Goal: Task Accomplishment & Management: Manage account settings

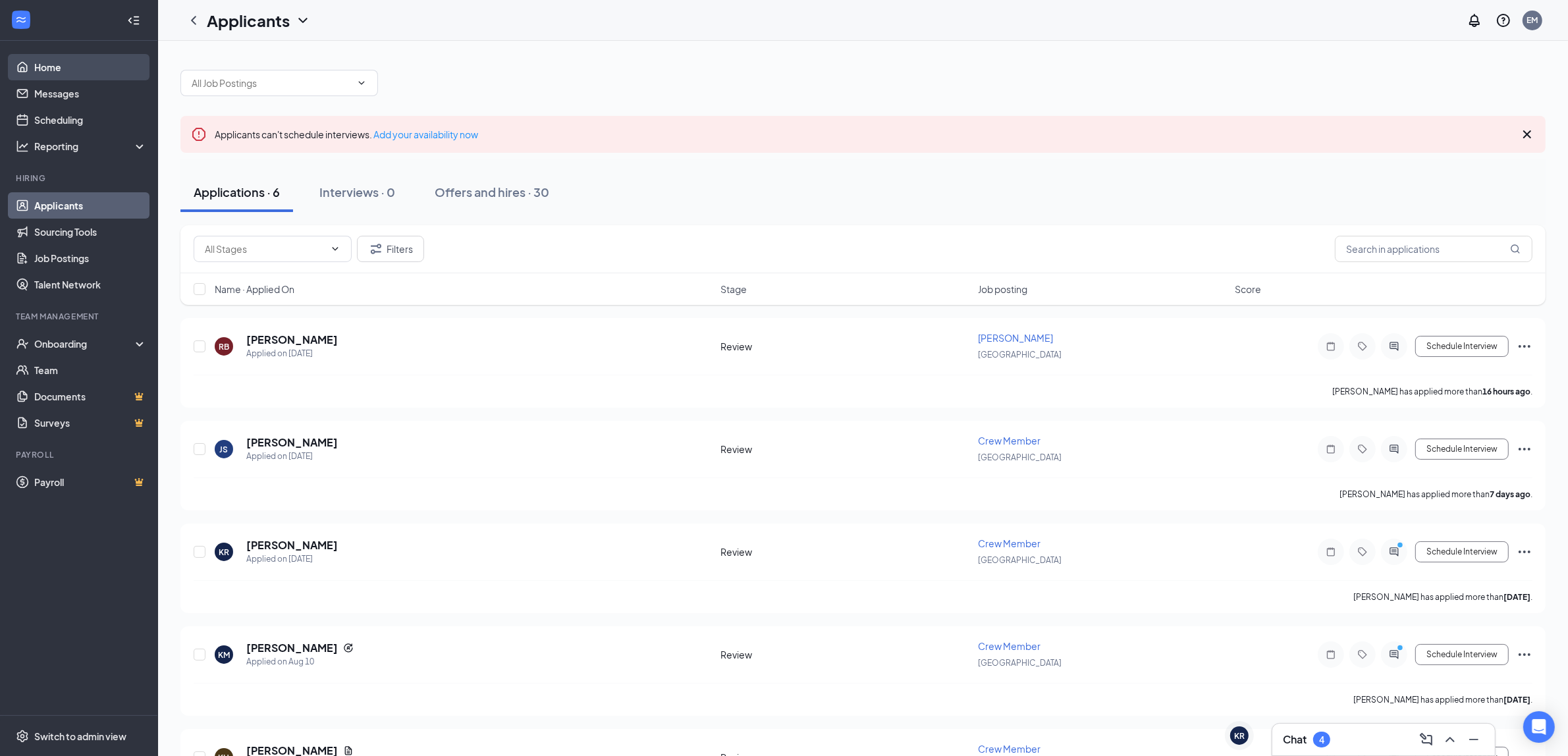
click at [67, 62] on link "Home" at bounding box center [90, 67] width 113 height 26
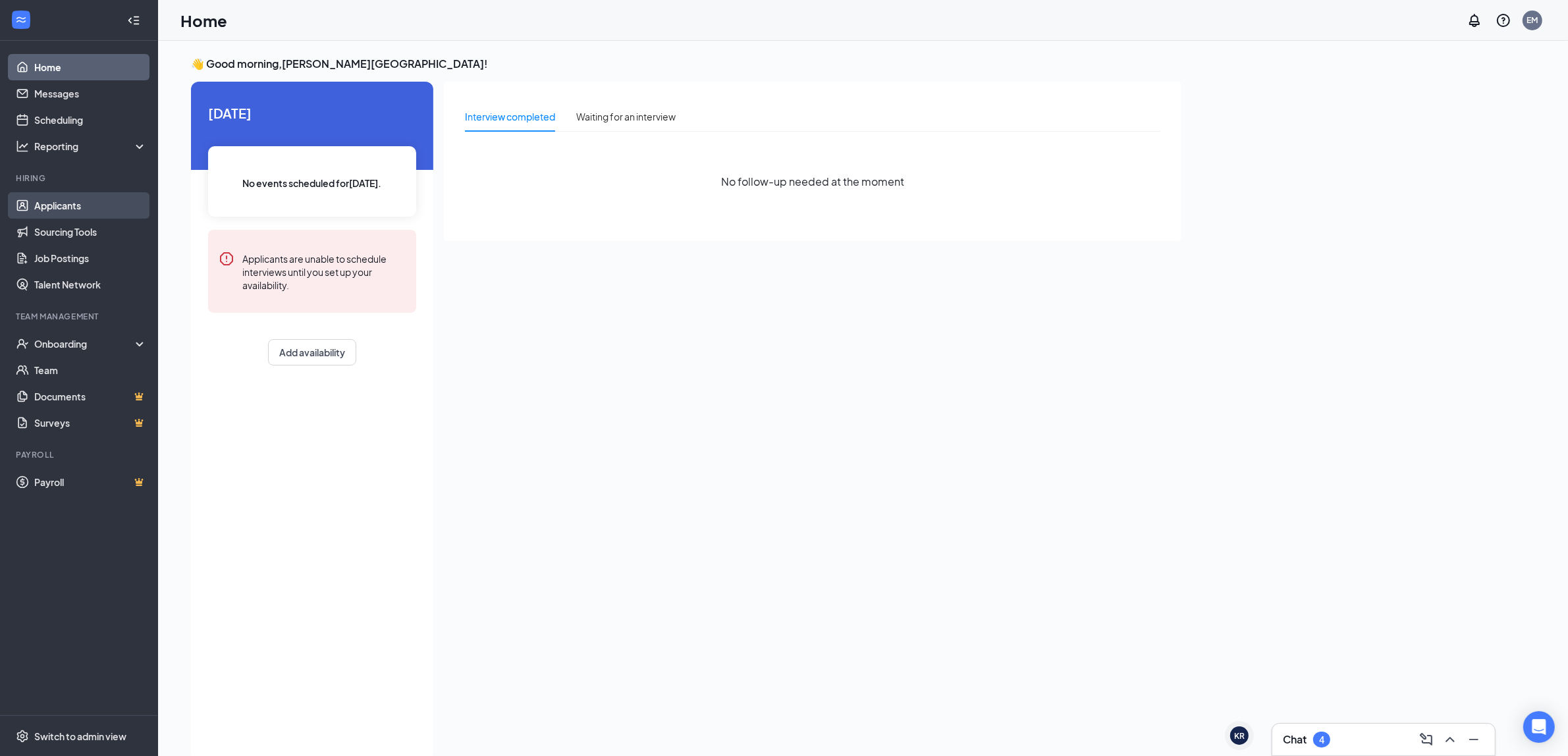
click at [74, 208] on link "Applicants" at bounding box center [90, 206] width 113 height 26
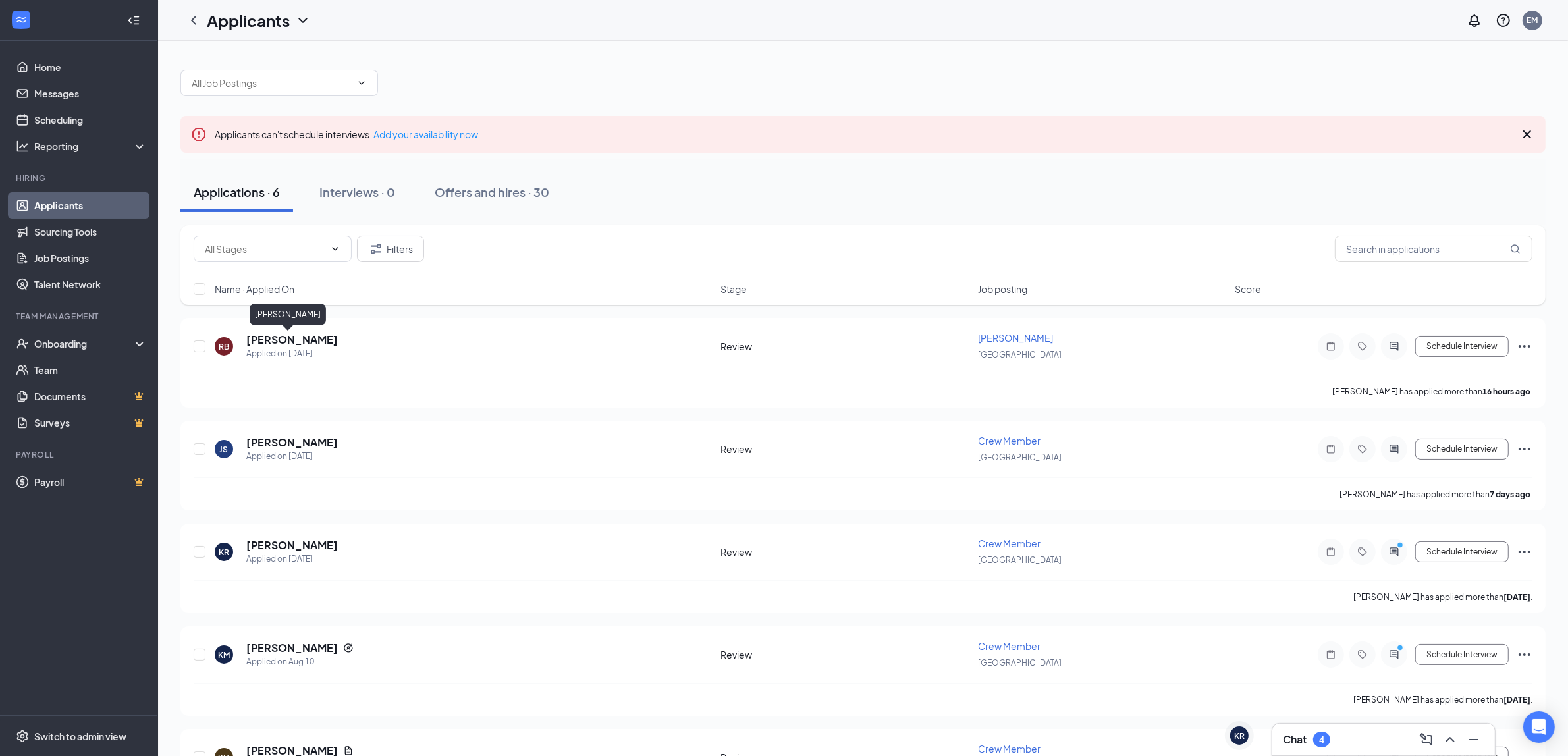
click at [274, 327] on div "[PERSON_NAME]" at bounding box center [287, 316] width 76 height 27
click at [274, 342] on h5 "[PERSON_NAME]" at bounding box center [292, 340] width 91 height 15
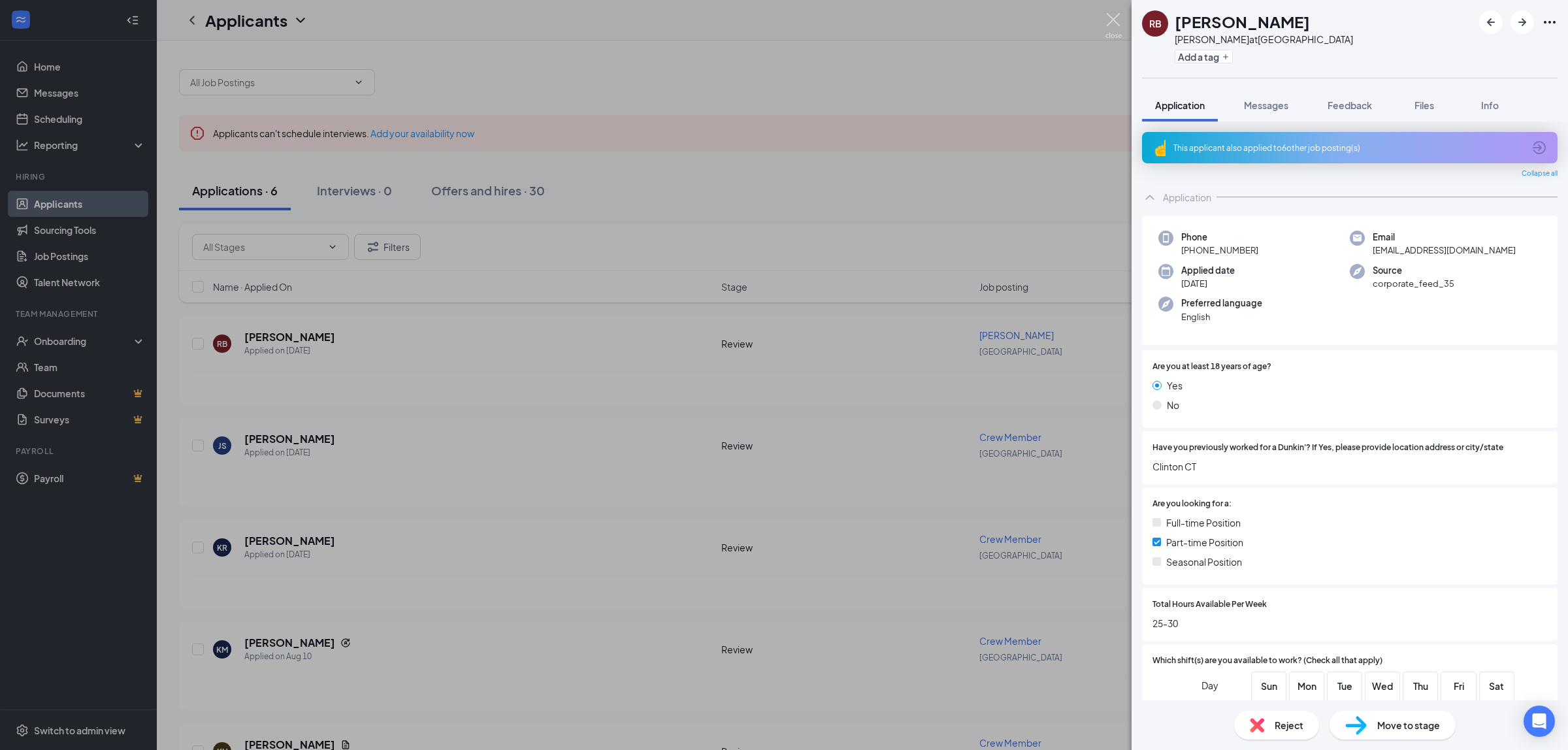
click at [1113, 19] on img at bounding box center [1113, 26] width 17 height 26
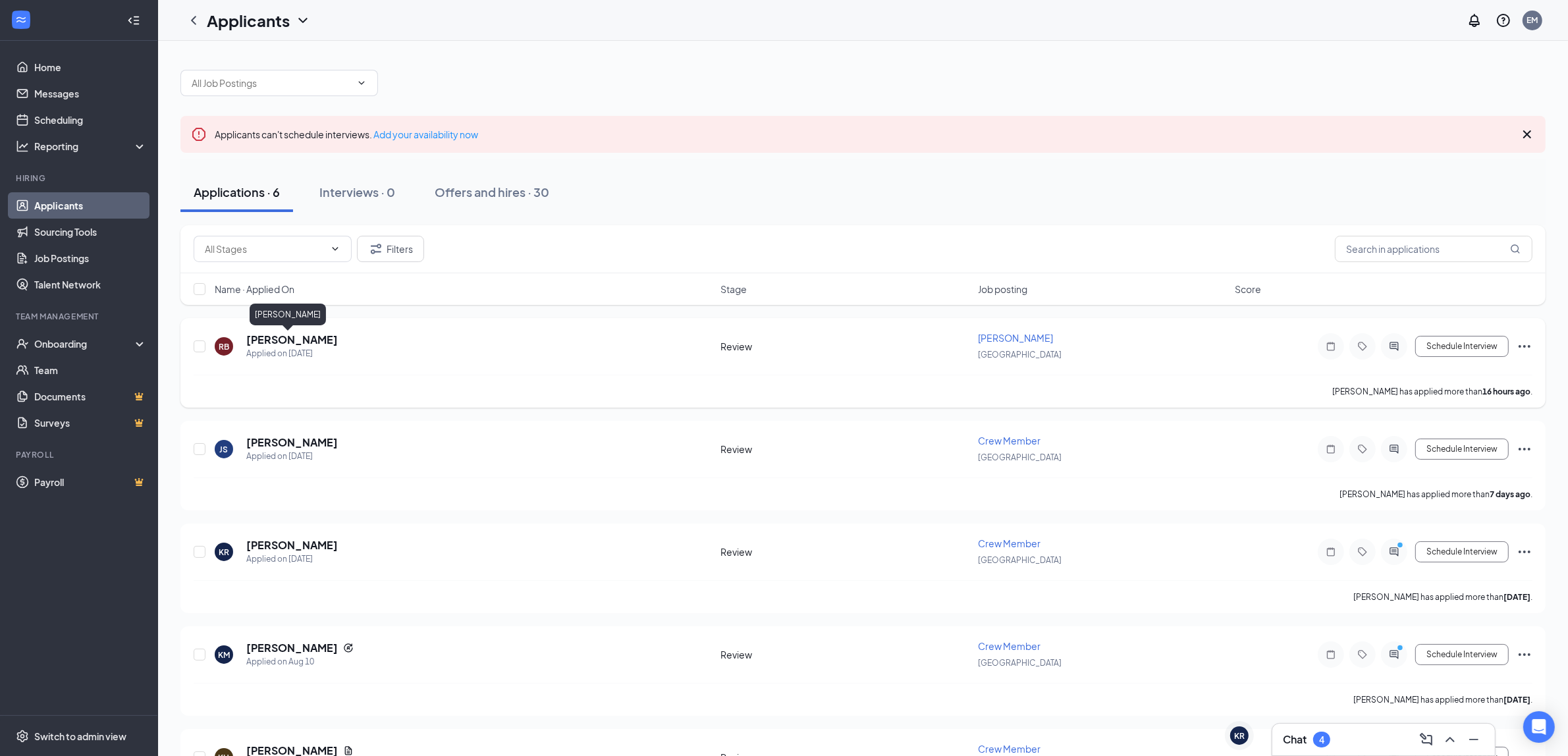
click at [286, 342] on h5 "[PERSON_NAME]" at bounding box center [292, 340] width 91 height 15
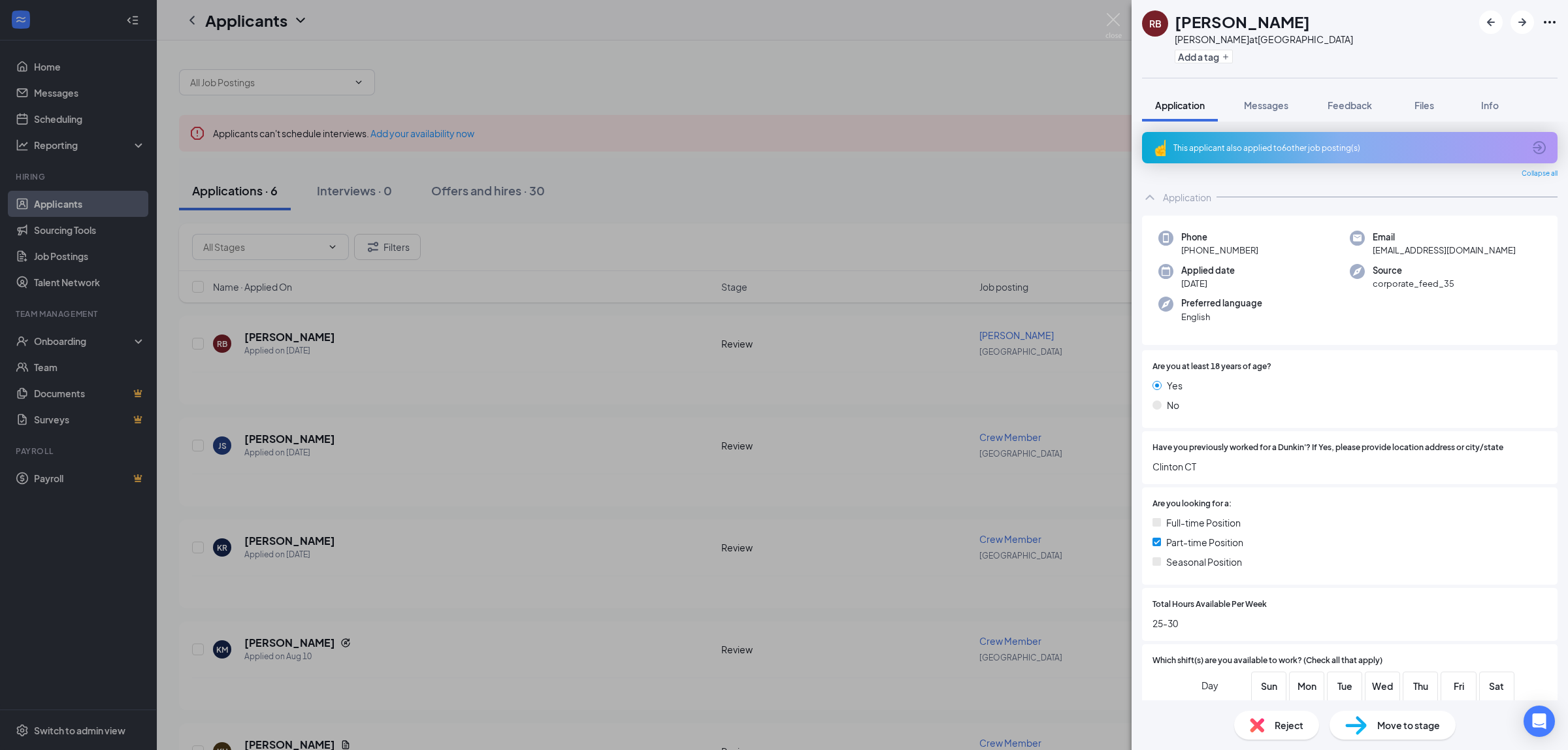
click at [1280, 154] on div "This applicant also applied to 6 other job posting(s)" at bounding box center [1349, 148] width 415 height 31
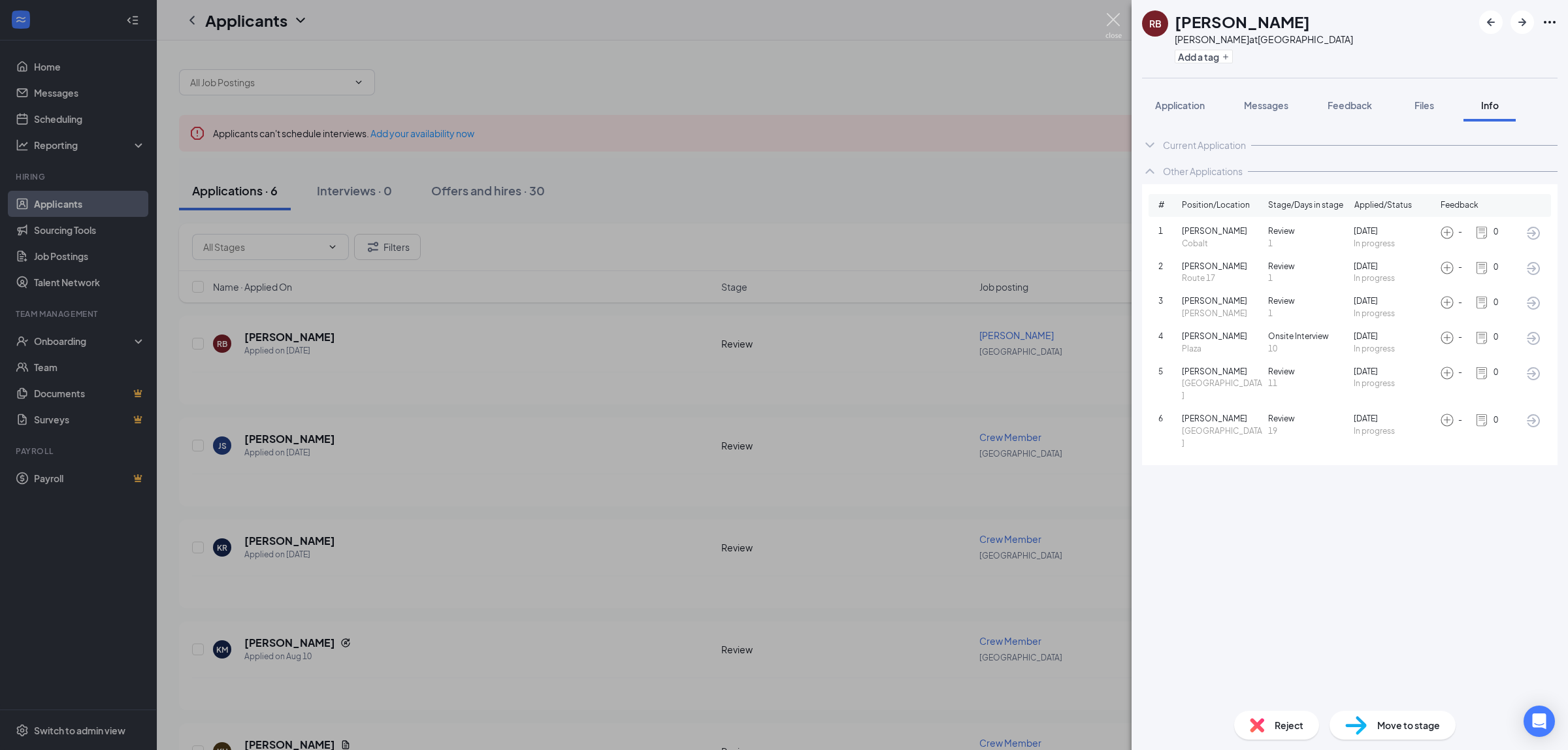
click at [1118, 17] on img at bounding box center [1113, 26] width 17 height 26
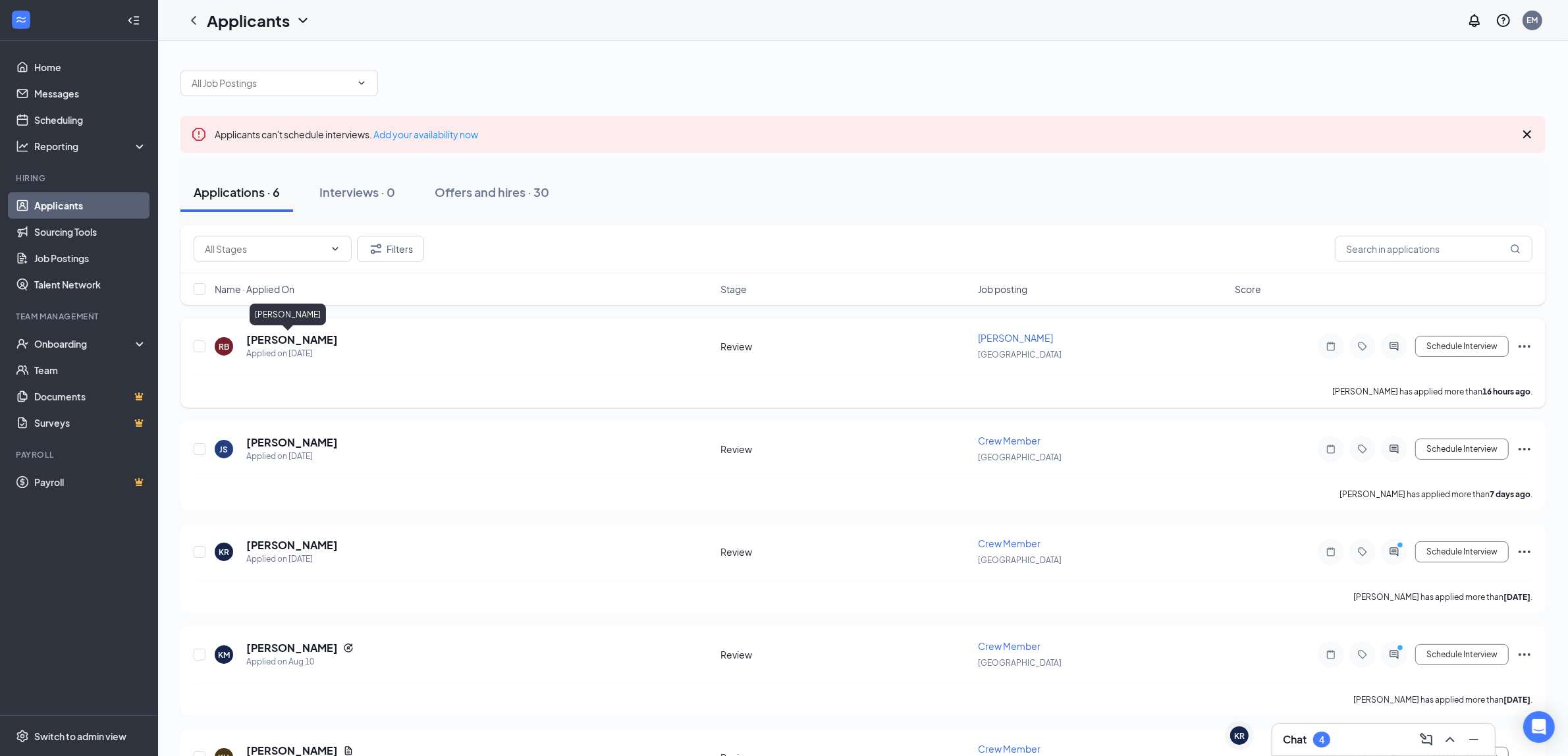
click at [287, 334] on h5 "[PERSON_NAME]" at bounding box center [292, 340] width 91 height 15
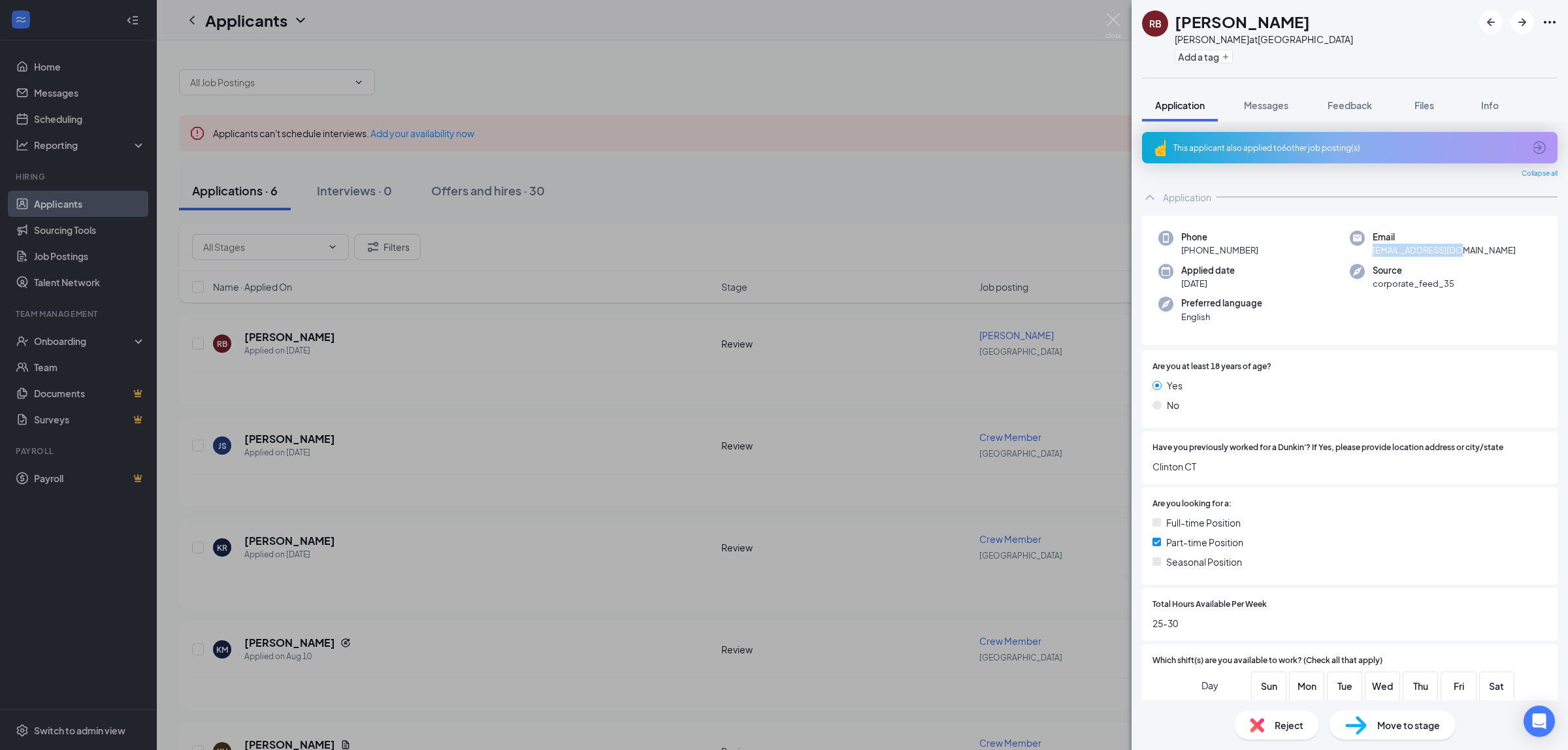
drag, startPoint x: 1366, startPoint y: 252, endPoint x: 1474, endPoint y: 258, distance: 108.2
click at [1474, 258] on div "Phone [PHONE_NUMBER] Email [EMAIL_ADDRESS][DOMAIN_NAME] Applied date [DATE] Sou…" at bounding box center [1349, 280] width 415 height 130
copy span "[EMAIL_ADDRESS][DOMAIN_NAME]"
click at [1104, 20] on div "RB [PERSON_NAME] at [PERSON_NAME] Add a tag Application Messages Feedback Files…" at bounding box center [784, 375] width 1568 height 750
click at [1112, 21] on div "Applicants EM" at bounding box center [862, 20] width 1411 height 41
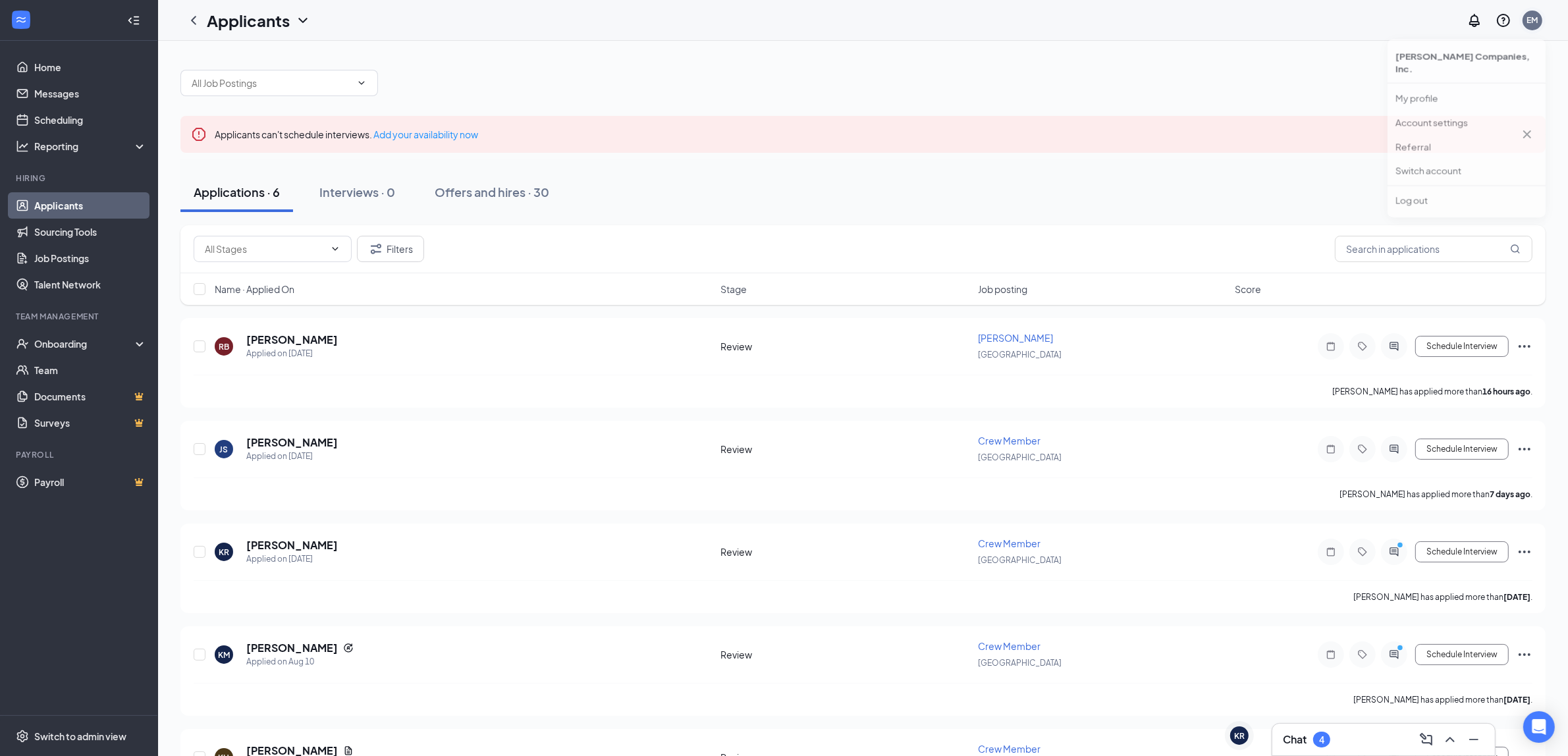
click at [1538, 15] on div "EM" at bounding box center [1533, 20] width 11 height 11
click at [1414, 208] on div "Log out" at bounding box center [1467, 215] width 142 height 13
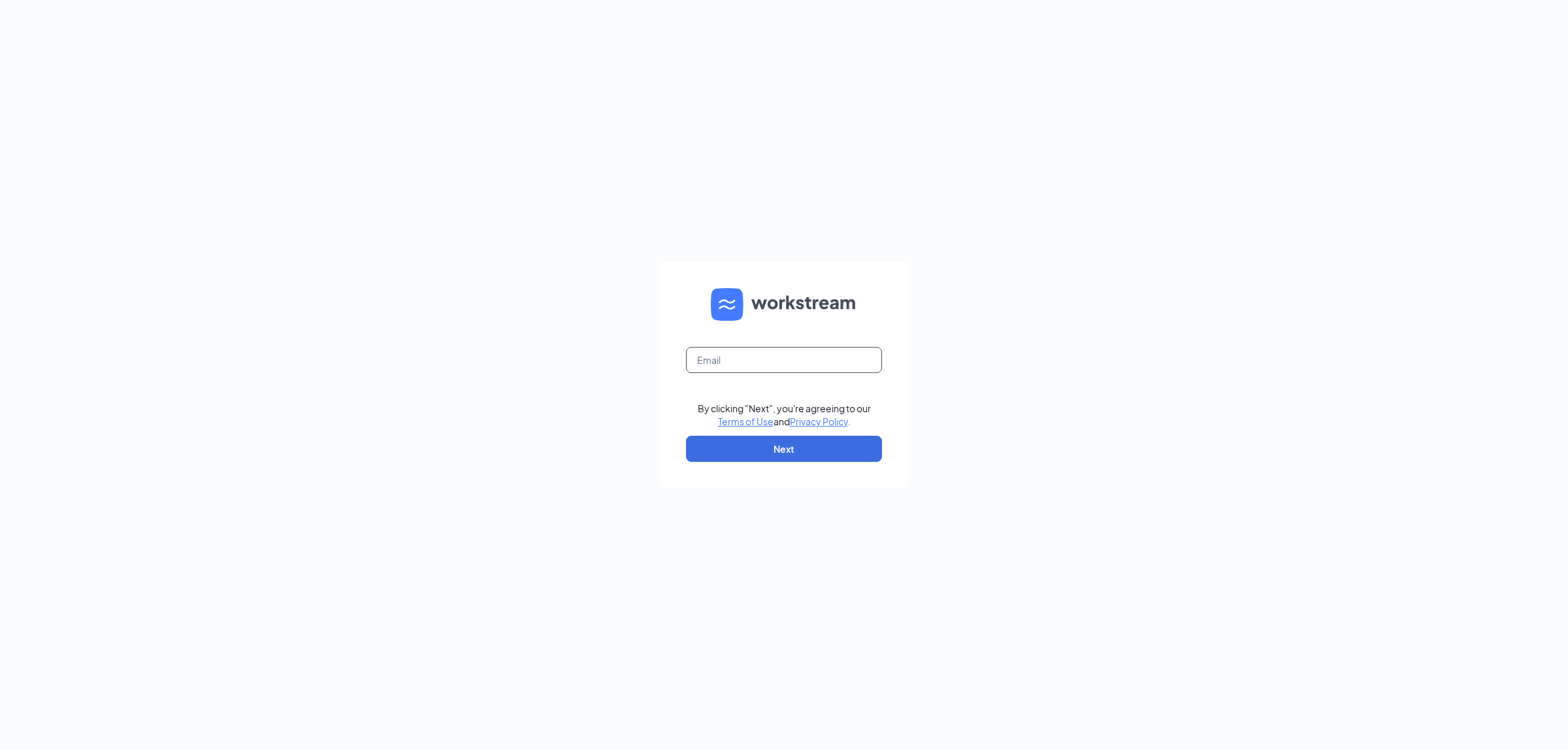
click at [755, 363] on input "text" at bounding box center [784, 360] width 196 height 26
type input "michael.melanson@batistaco.com"
click at [768, 456] on button "Next" at bounding box center [784, 448] width 196 height 26
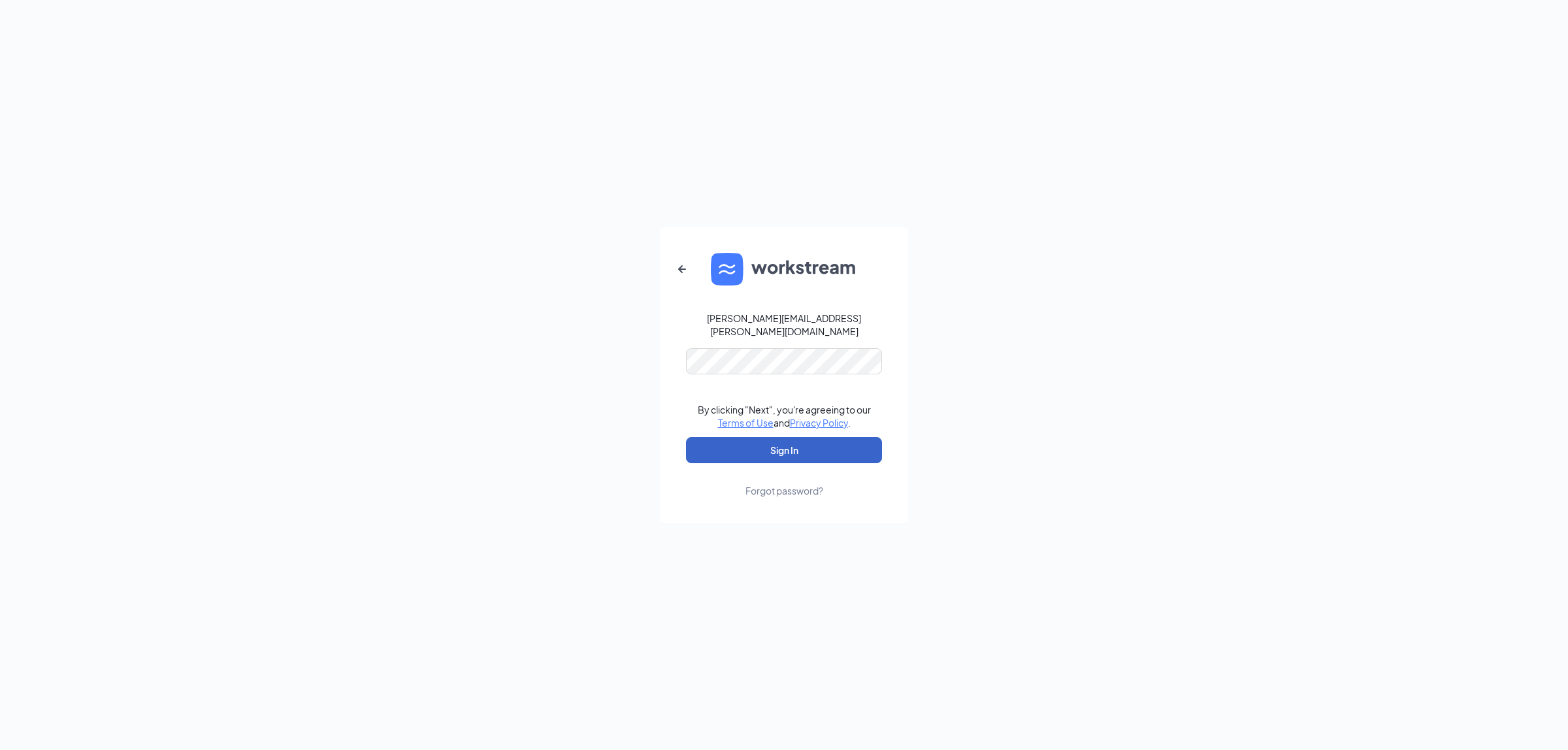
click at [789, 442] on button "Sign In" at bounding box center [784, 450] width 196 height 26
